Goal: Task Accomplishment & Management: Use online tool/utility

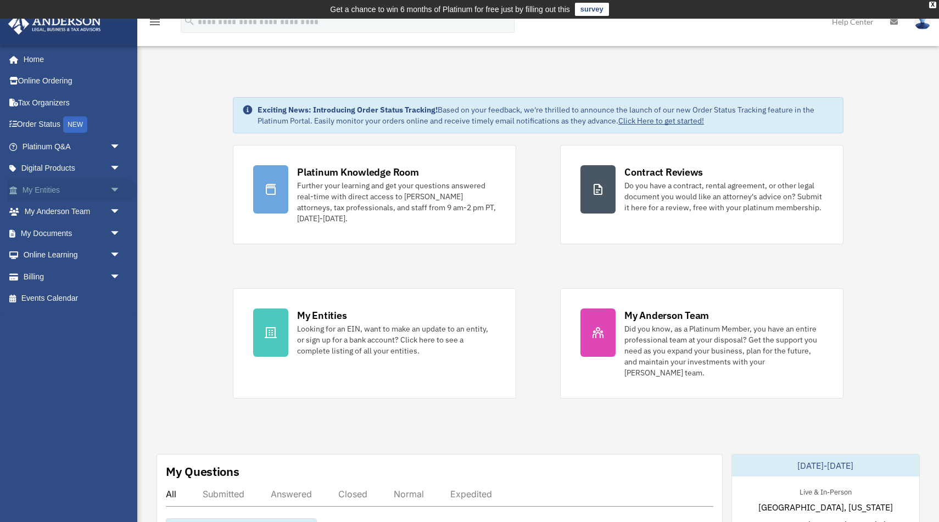
click at [92, 193] on link "My Entities arrow_drop_down" at bounding box center [73, 190] width 130 height 22
click at [113, 190] on span "arrow_drop_down" at bounding box center [121, 190] width 22 height 23
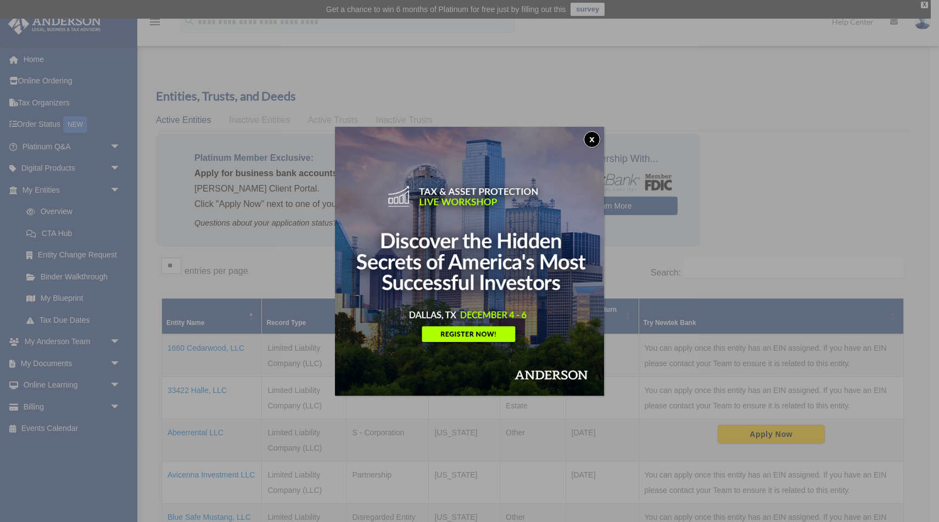
click at [592, 138] on button "x" at bounding box center [592, 139] width 16 height 16
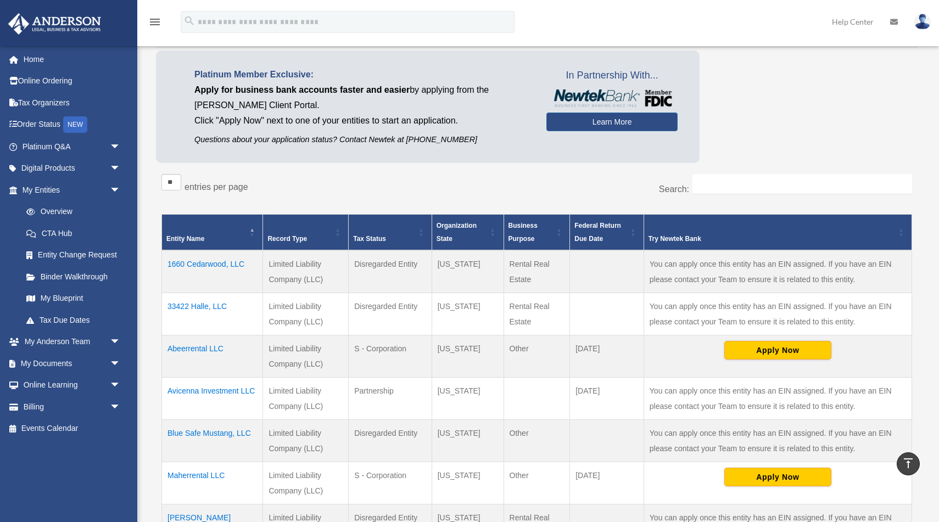
scroll to position [76, 0]
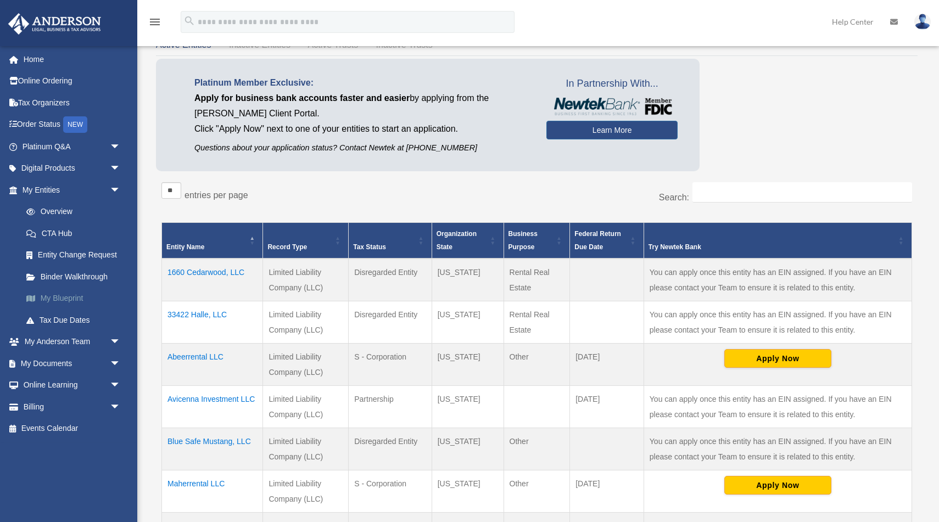
click at [60, 297] on link "My Blueprint" at bounding box center [76, 299] width 122 height 22
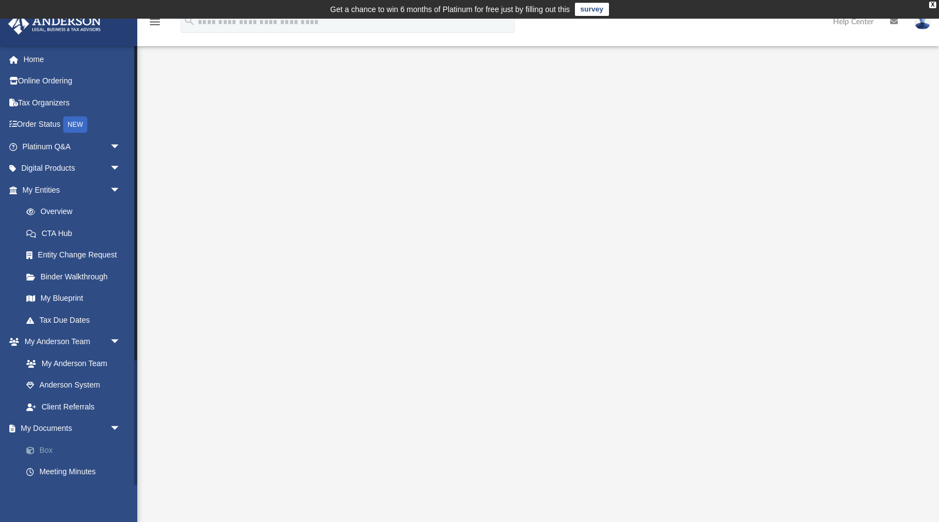
click at [44, 449] on link "Box" at bounding box center [76, 450] width 122 height 22
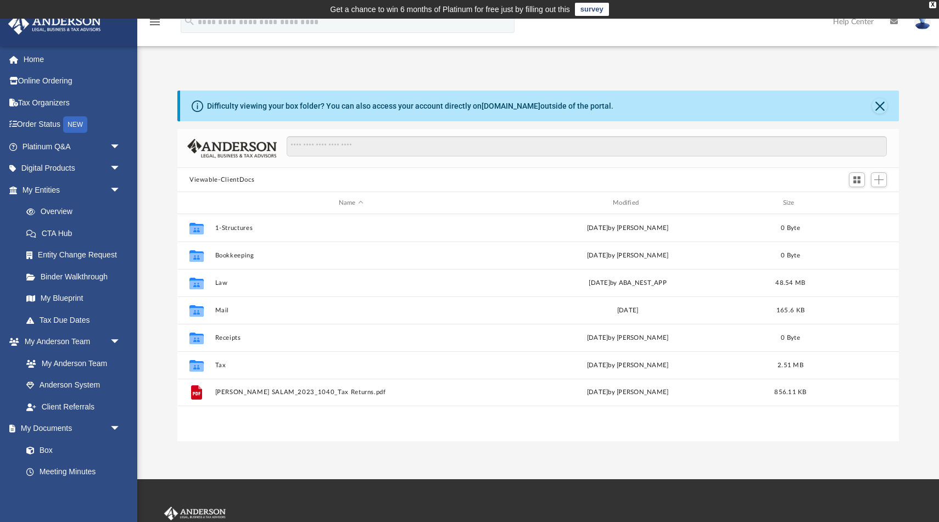
scroll to position [249, 722]
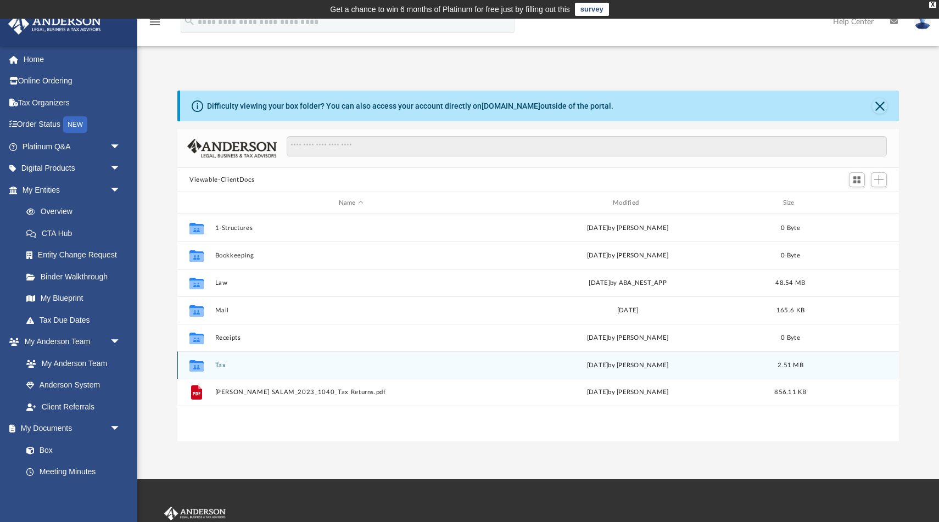
click at [216, 369] on div "Collaborated Folder Tax Wed Feb 5 2025 by Bradley Calvert 2.51 MB" at bounding box center [538, 365] width 722 height 27
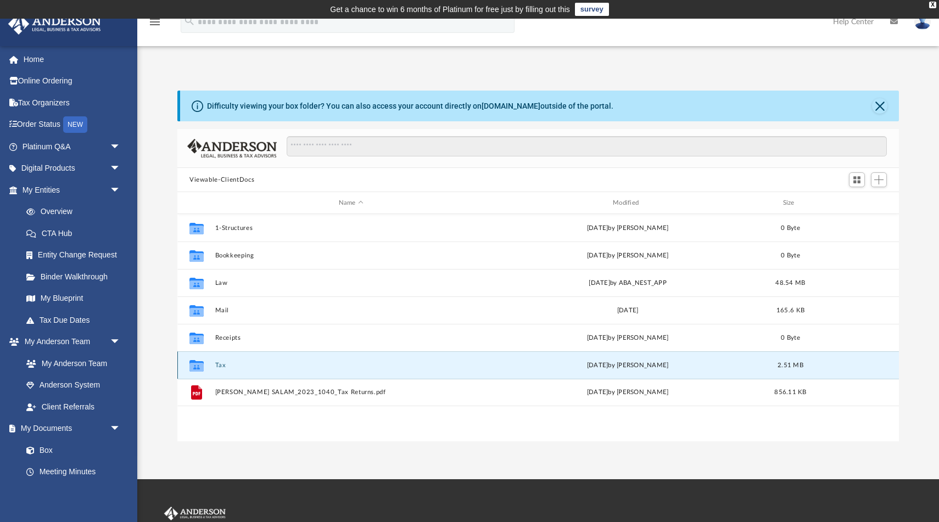
click at [216, 366] on button "Tax" at bounding box center [351, 365] width 272 height 7
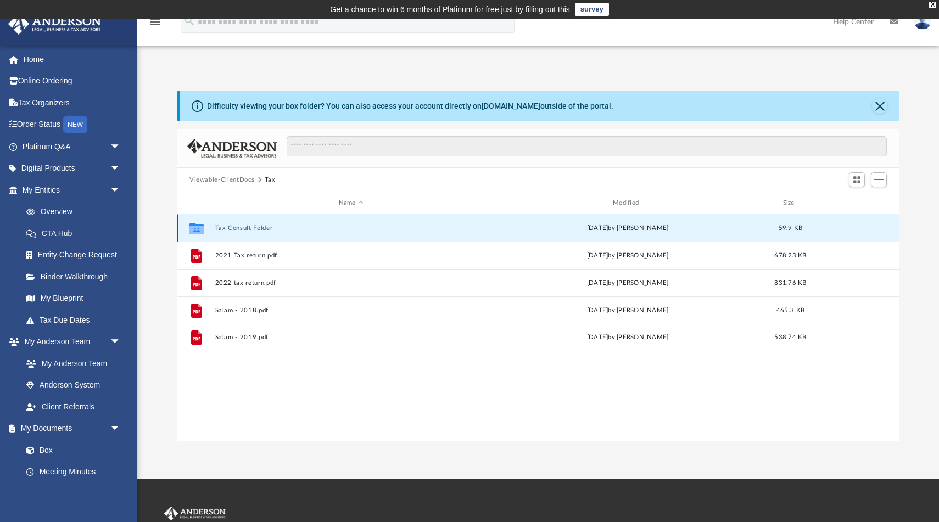
click at [241, 229] on button "Tax Consult Folder" at bounding box center [351, 228] width 272 height 7
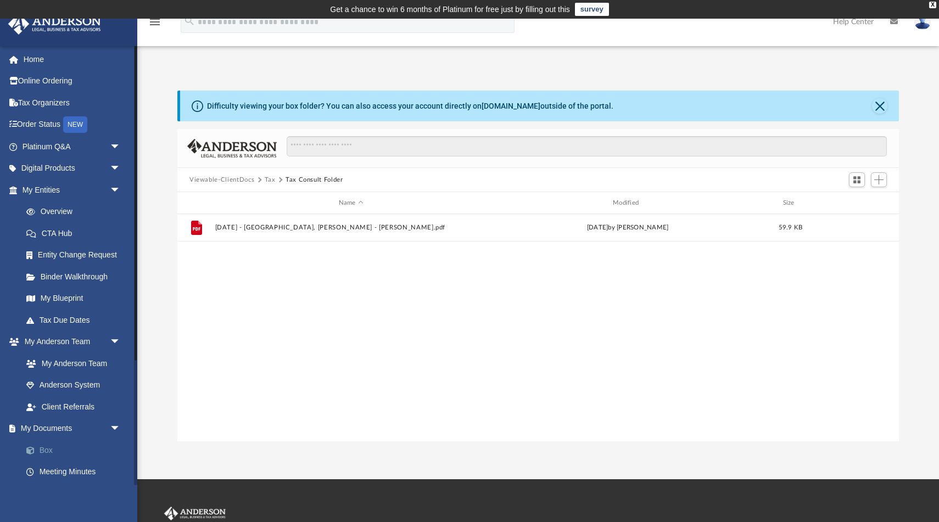
click at [40, 448] on link "Box" at bounding box center [76, 450] width 122 height 22
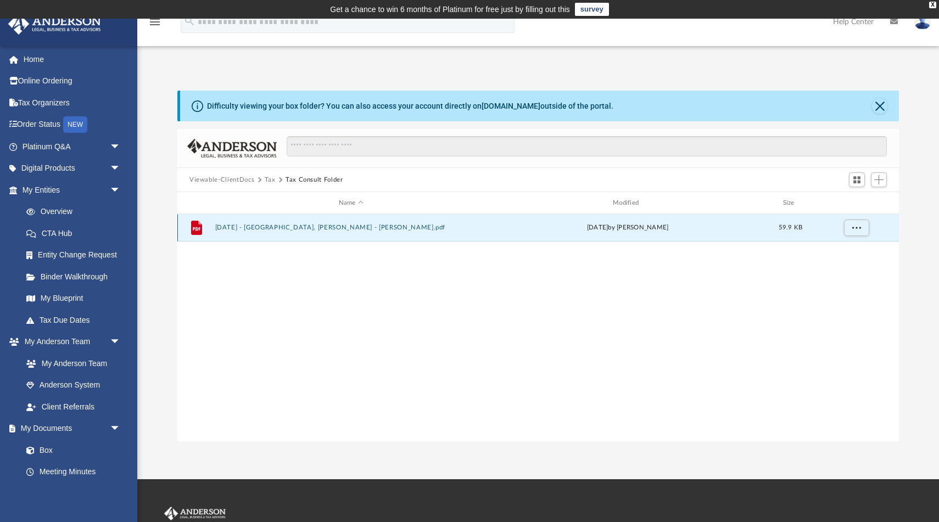
click at [303, 230] on button "10.12.2024 - Salam, Maher - Eliot Thomas.pdf" at bounding box center [351, 227] width 272 height 7
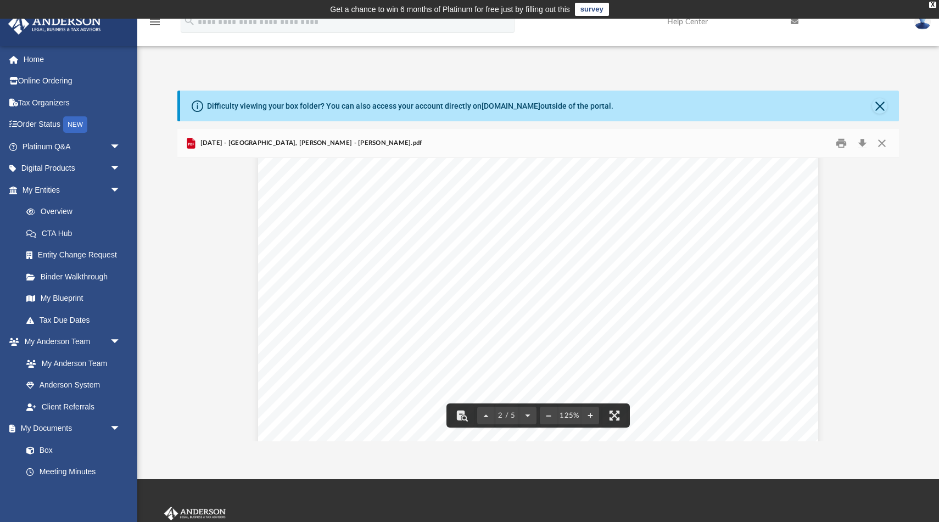
scroll to position [917, 0]
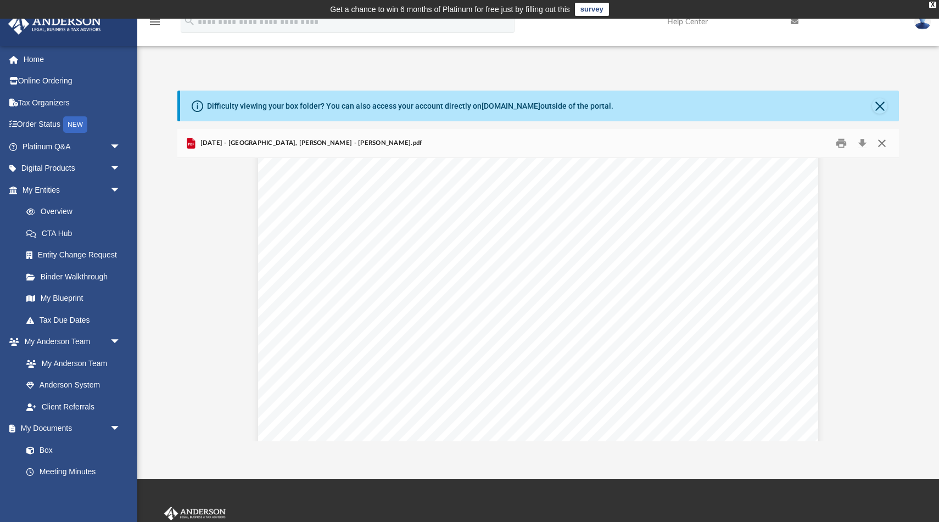
click at [882, 144] on button "Close" at bounding box center [882, 143] width 20 height 17
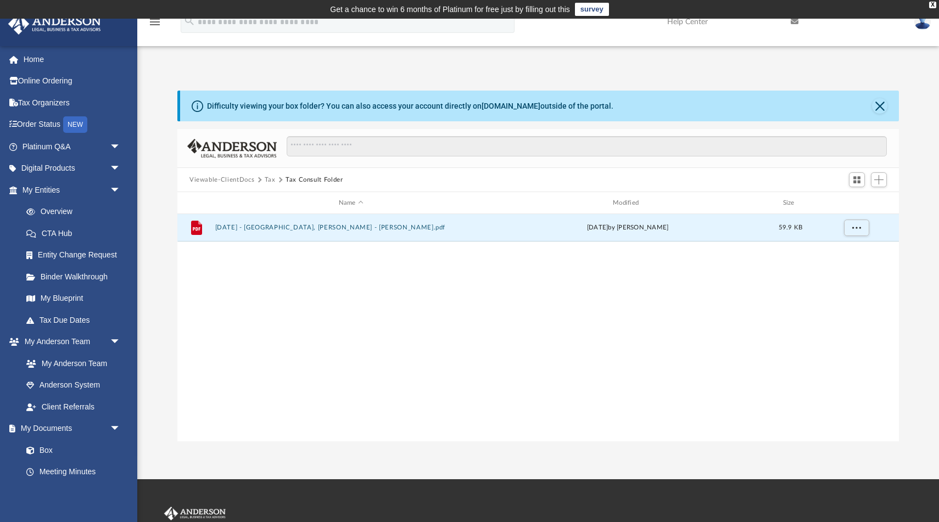
click at [268, 179] on button "Tax" at bounding box center [270, 180] width 11 height 10
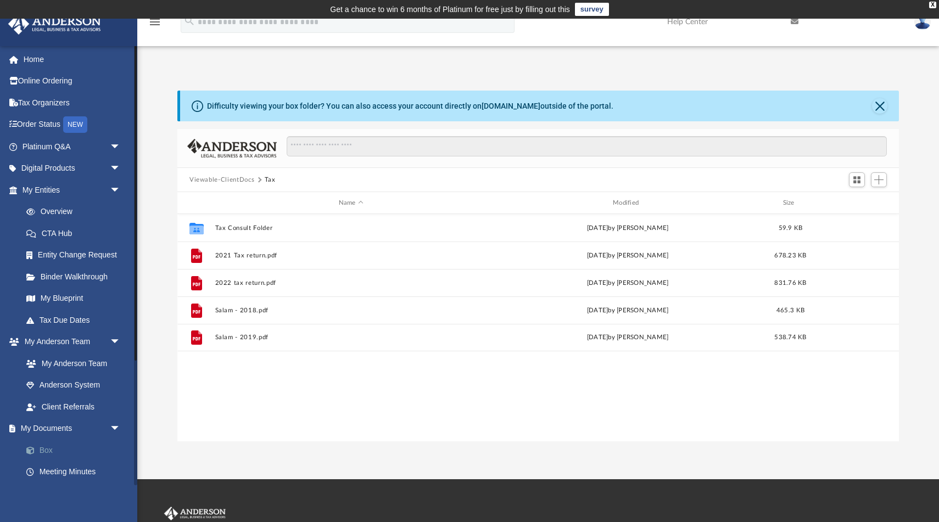
click at [53, 447] on link "Box" at bounding box center [76, 450] width 122 height 22
click at [878, 177] on span "Add" at bounding box center [879, 179] width 9 height 9
click at [855, 201] on li "Upload" at bounding box center [863, 202] width 35 height 12
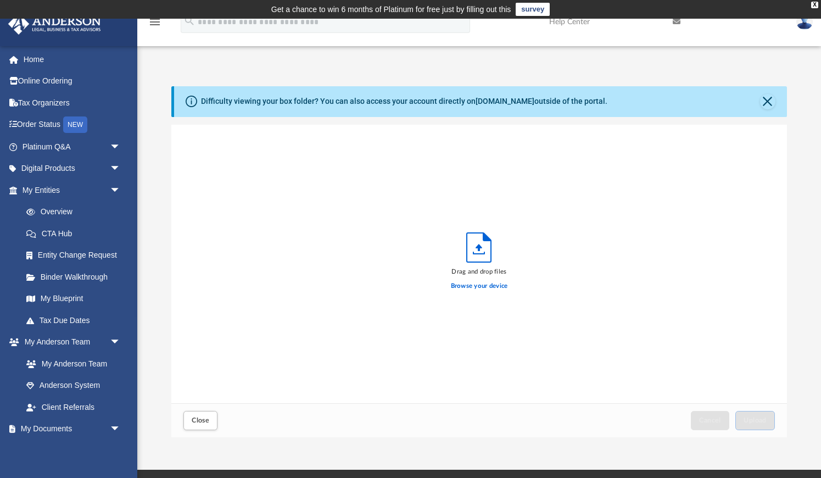
scroll to position [1, 1]
click at [465, 287] on label "Browse your device" at bounding box center [479, 286] width 57 height 10
click at [0, 0] on input "Browse your device" at bounding box center [0, 0] width 0 height 0
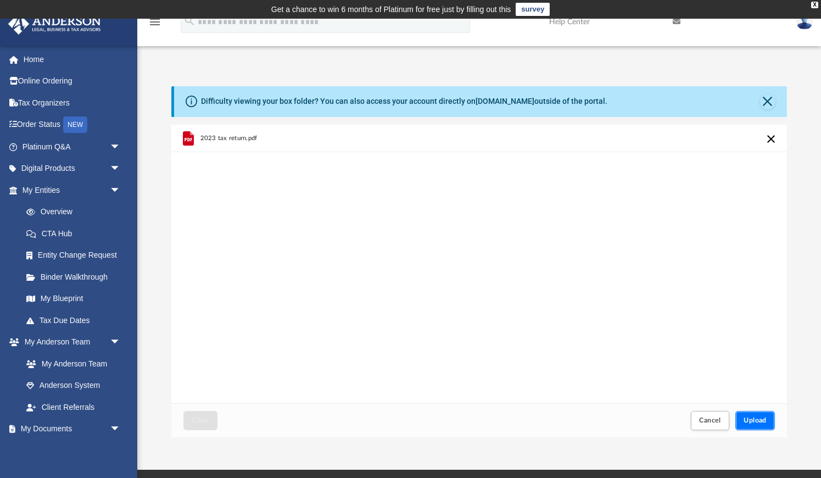
click at [751, 419] on span "Upload" at bounding box center [755, 420] width 23 height 7
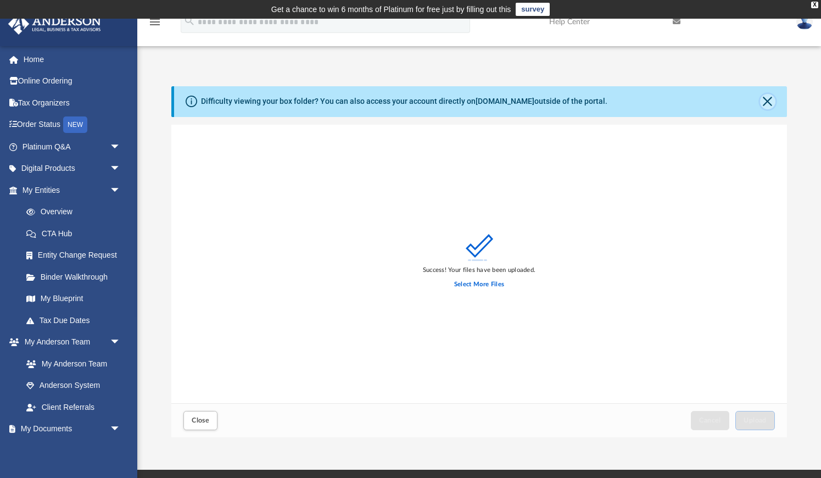
click at [766, 98] on button "Close" at bounding box center [767, 101] width 15 height 15
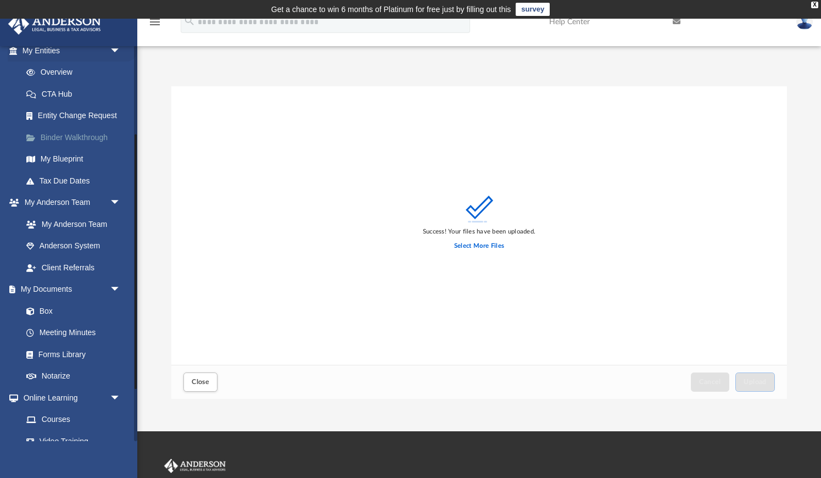
scroll to position [152, 0]
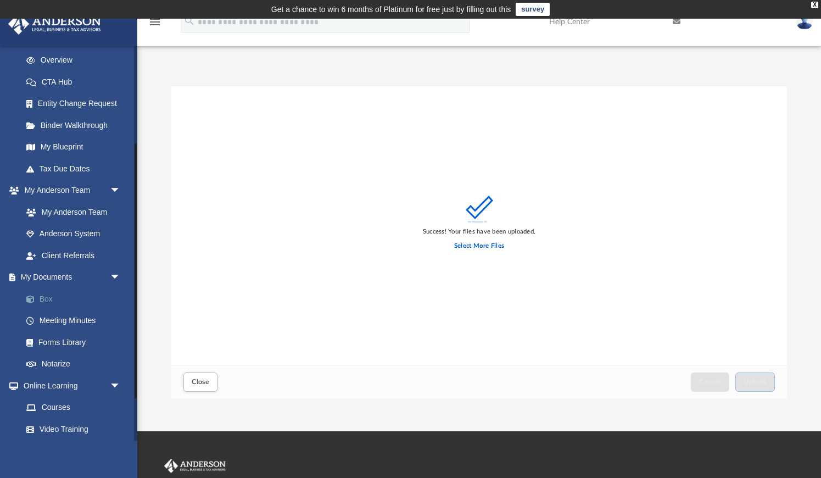
click at [49, 301] on link "Box" at bounding box center [76, 299] width 122 height 22
click at [198, 382] on span "Close" at bounding box center [201, 381] width 18 height 7
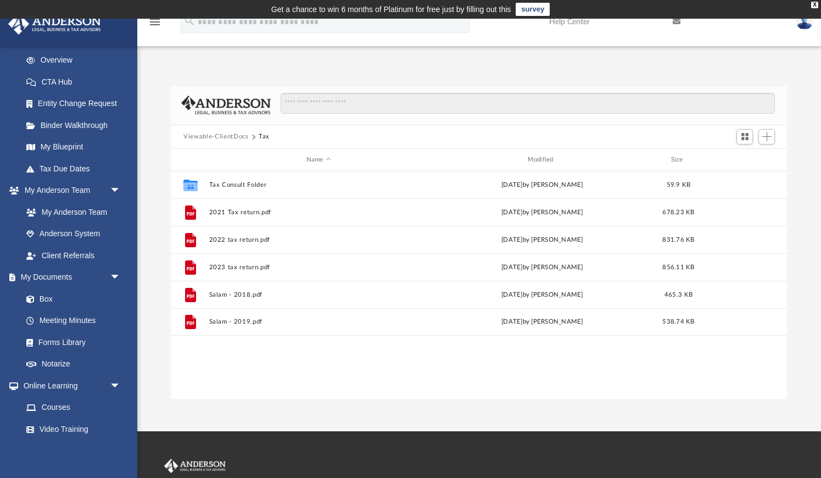
click at [70, 26] on img at bounding box center [54, 23] width 99 height 21
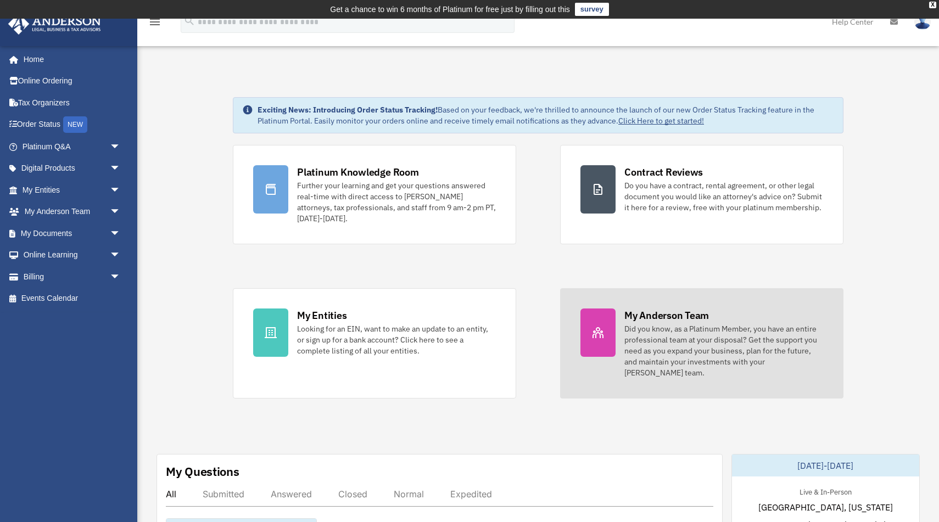
click at [665, 328] on div "Did you know, as a Platinum Member, you have an entire professional team at you…" at bounding box center [724, 351] width 199 height 55
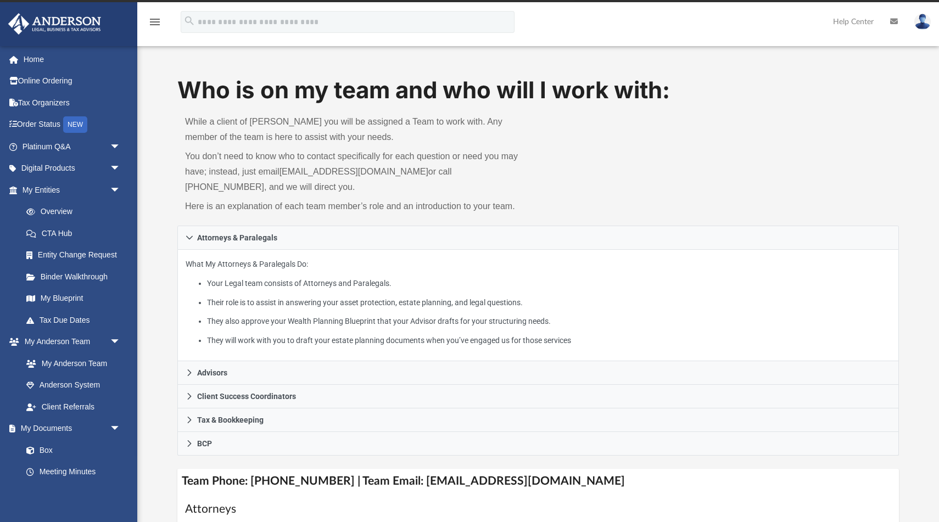
scroll to position [36, 0]
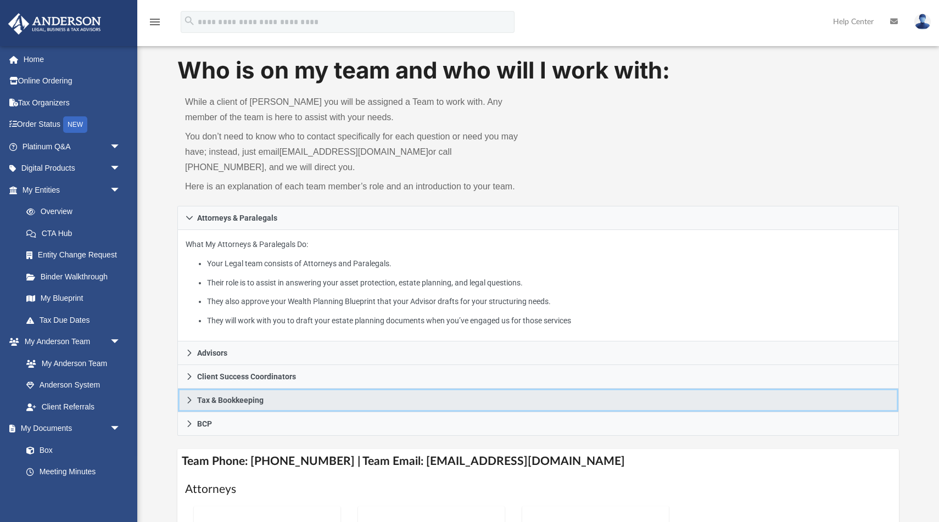
click at [254, 399] on span "Tax & Bookkeeping" at bounding box center [230, 401] width 66 height 8
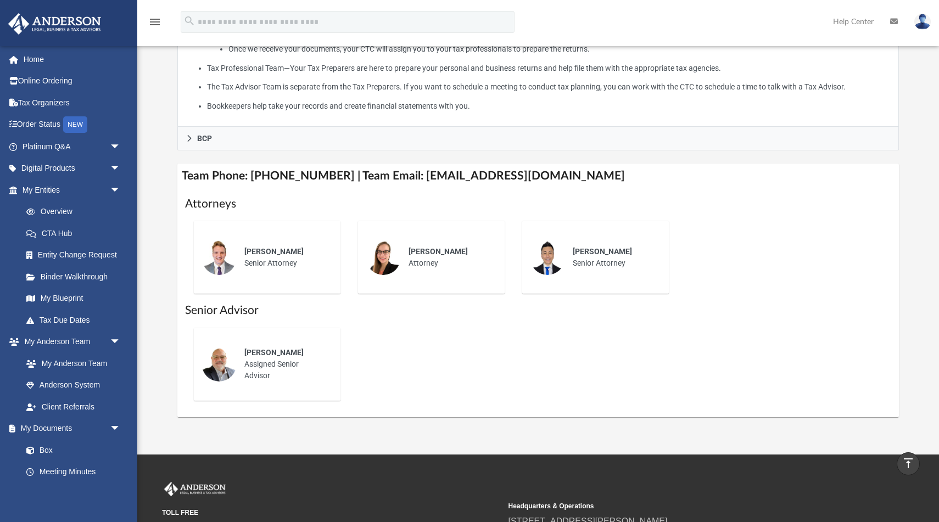
scroll to position [398, 0]
click at [49, 448] on link "Box" at bounding box center [76, 450] width 122 height 22
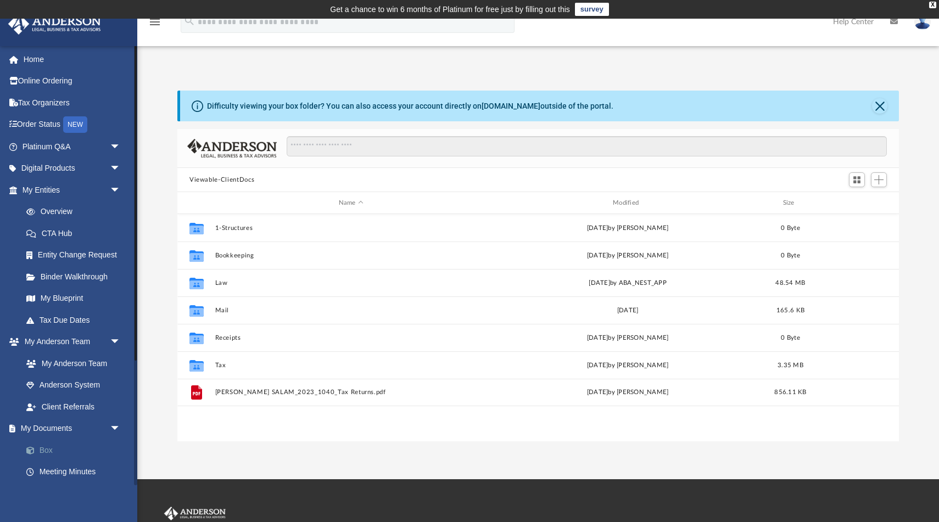
click at [43, 448] on link "Box" at bounding box center [76, 450] width 122 height 22
click at [50, 448] on link "Box" at bounding box center [76, 450] width 122 height 22
click at [67, 100] on link "Tax Organizers" at bounding box center [73, 103] width 130 height 22
click at [66, 99] on link "Tax Organizers" at bounding box center [73, 103] width 130 height 22
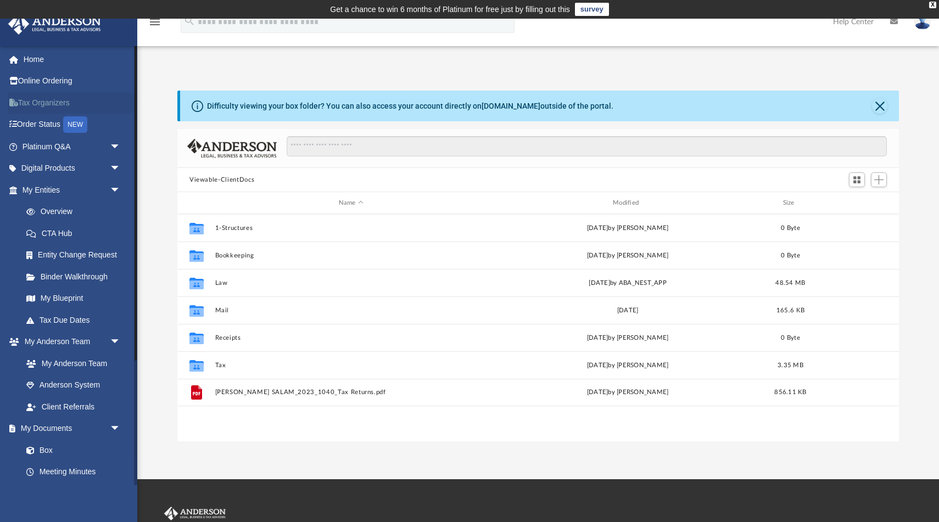
click at [66, 99] on link "Tax Organizers" at bounding box center [73, 103] width 130 height 22
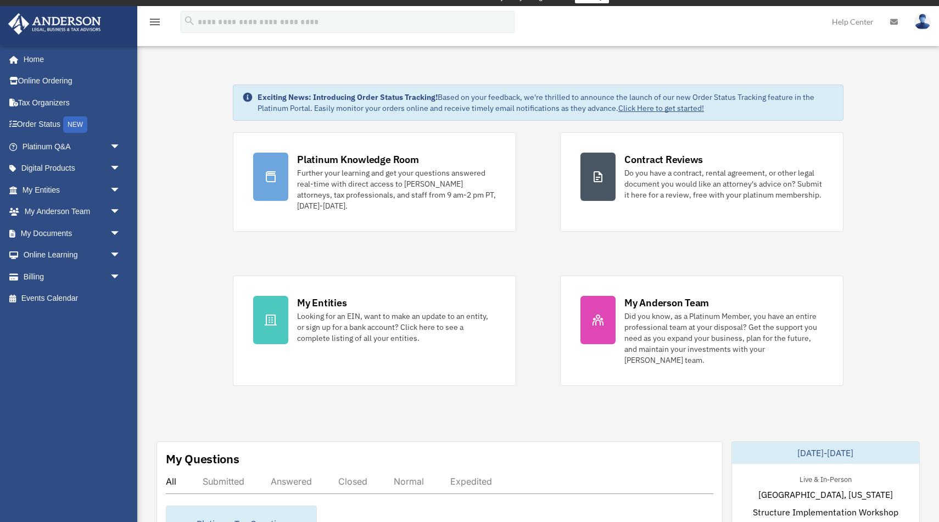
scroll to position [12, 0]
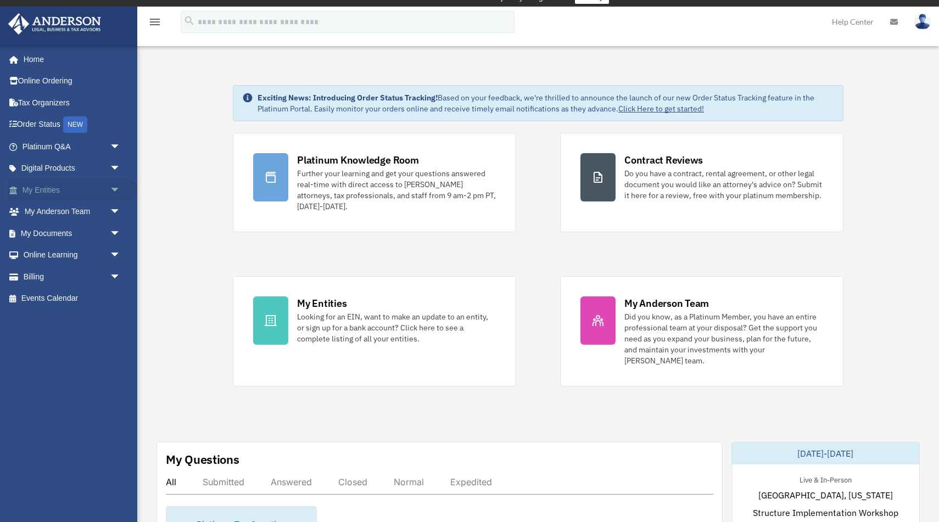
click at [68, 191] on link "My Entities arrow_drop_down" at bounding box center [73, 190] width 130 height 22
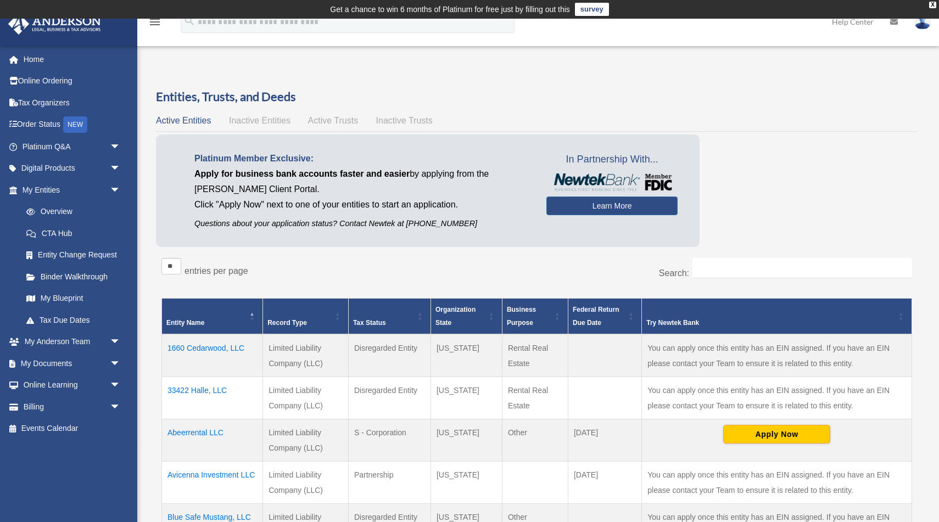
click at [753, 182] on div "Platinum Member Exclusive: Apply for business bank accounts faster and easier b…" at bounding box center [537, 194] width 762 height 118
